Goal: Navigation & Orientation: Go to known website

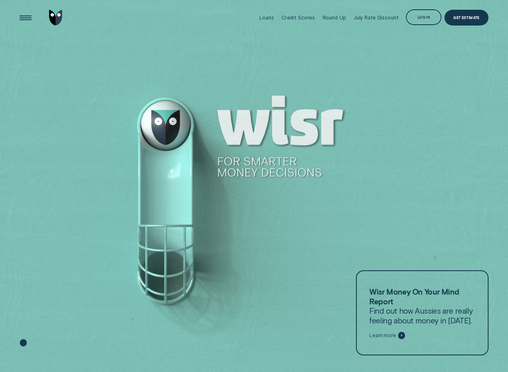
click at [193, 87] on div at bounding box center [254, 186] width 508 height 373
click at [269, 113] on div at bounding box center [254, 186] width 508 height 373
